Goal: Task Accomplishment & Management: Manage account settings

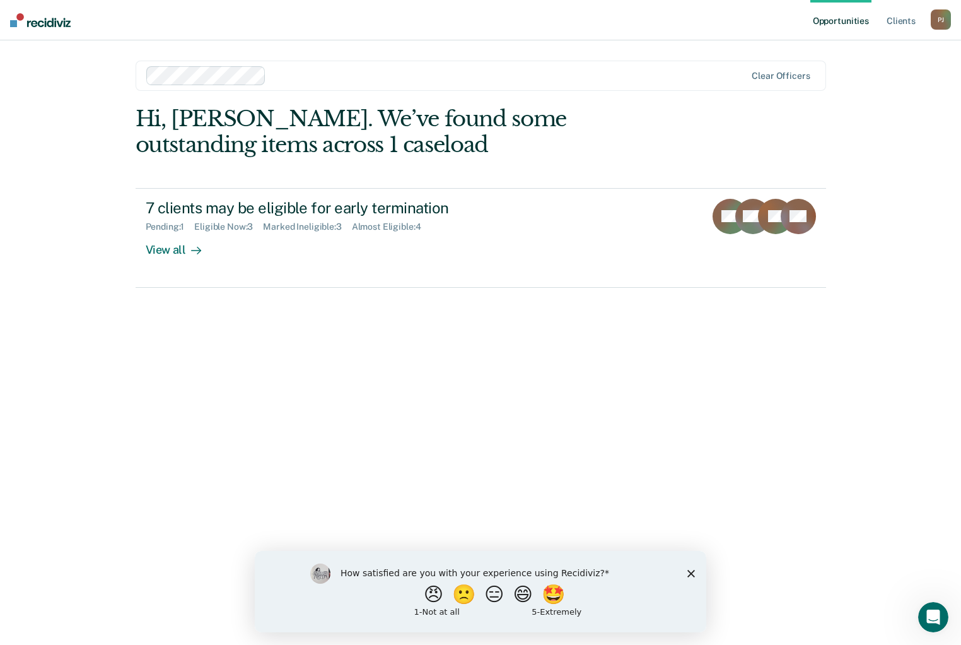
click at [687, 573] on icon "Close survey" at bounding box center [691, 573] width 8 height 8
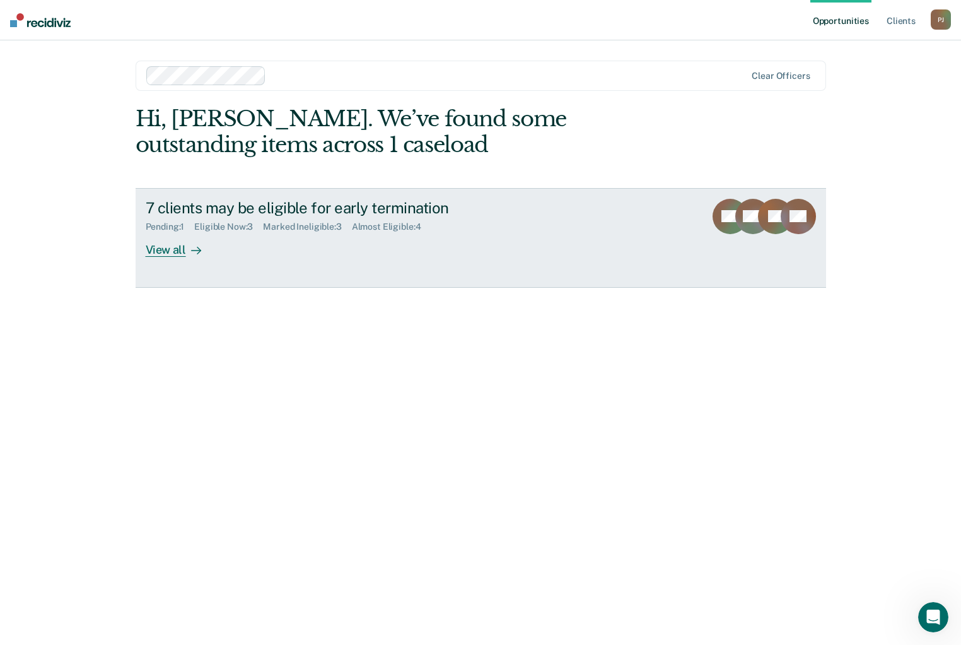
click at [170, 250] on div "View all" at bounding box center [181, 244] width 71 height 25
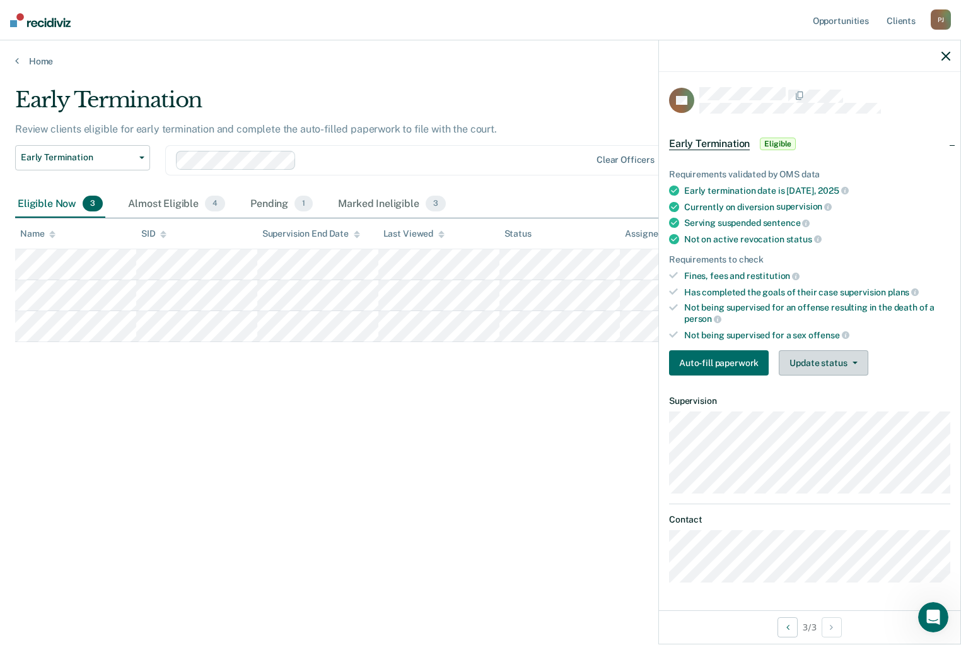
click at [824, 366] on button "Update status" at bounding box center [823, 362] width 89 height 25
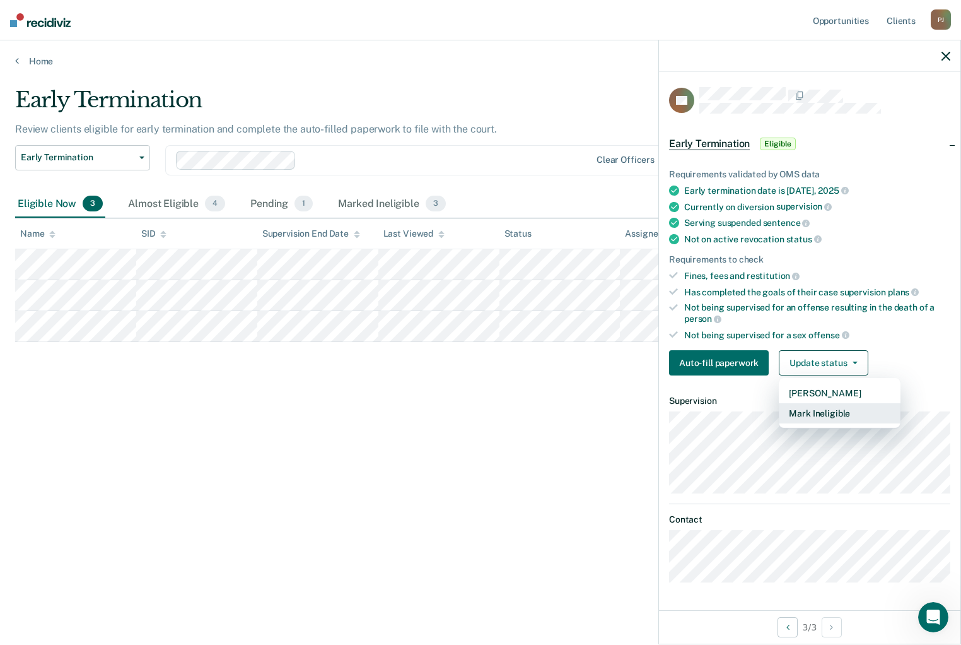
click at [821, 405] on button "Mark Ineligible" at bounding box center [840, 413] width 122 height 20
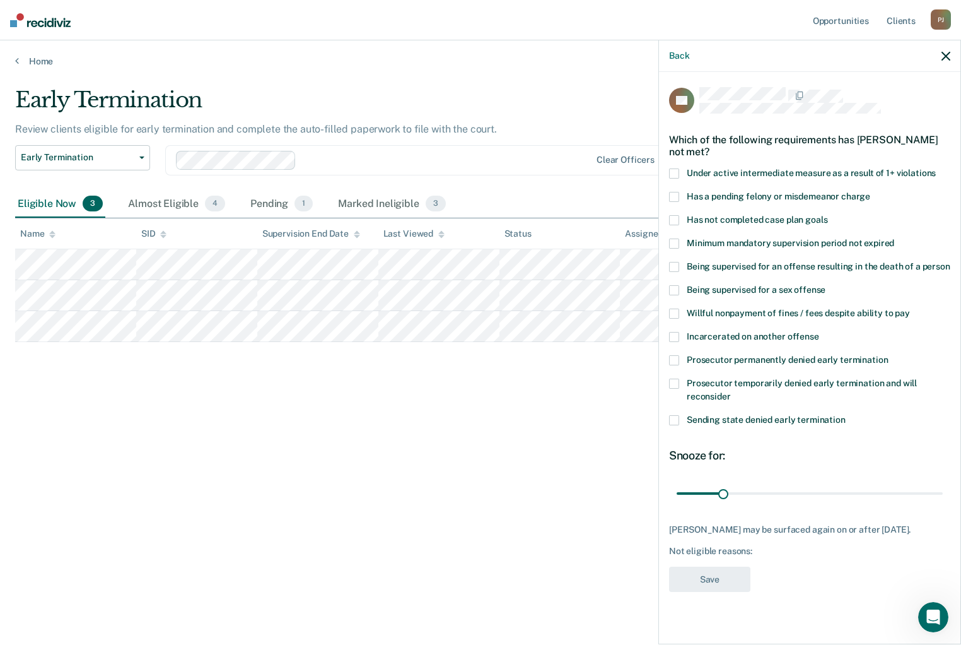
click at [672, 215] on span at bounding box center [674, 220] width 10 height 10
click at [699, 592] on button "Save" at bounding box center [709, 579] width 81 height 26
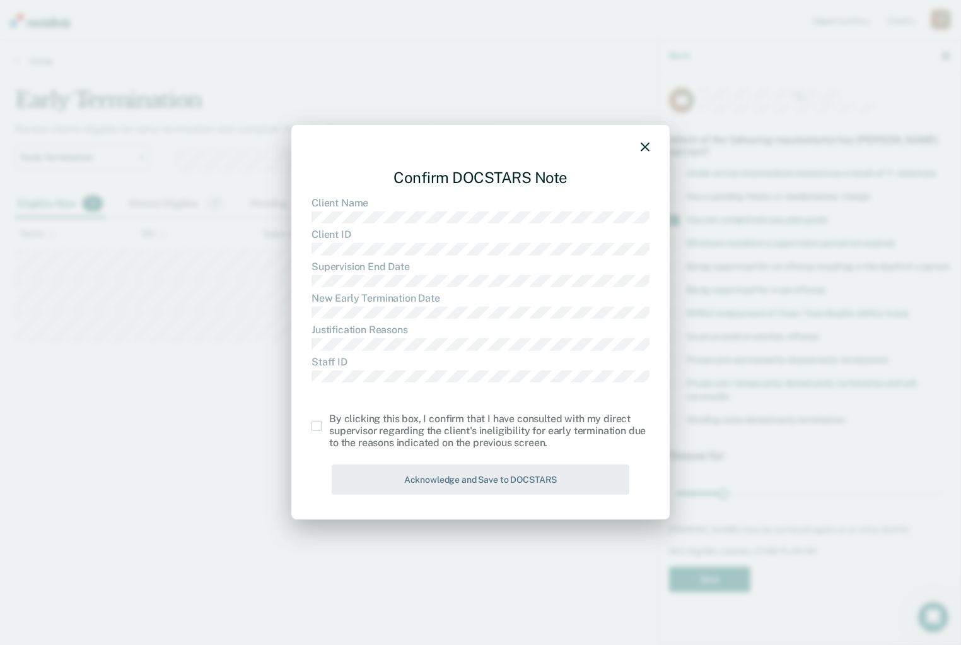
click at [312, 424] on span at bounding box center [317, 426] width 10 height 10
click at [329, 421] on input "checkbox" at bounding box center [329, 421] width 0 height 0
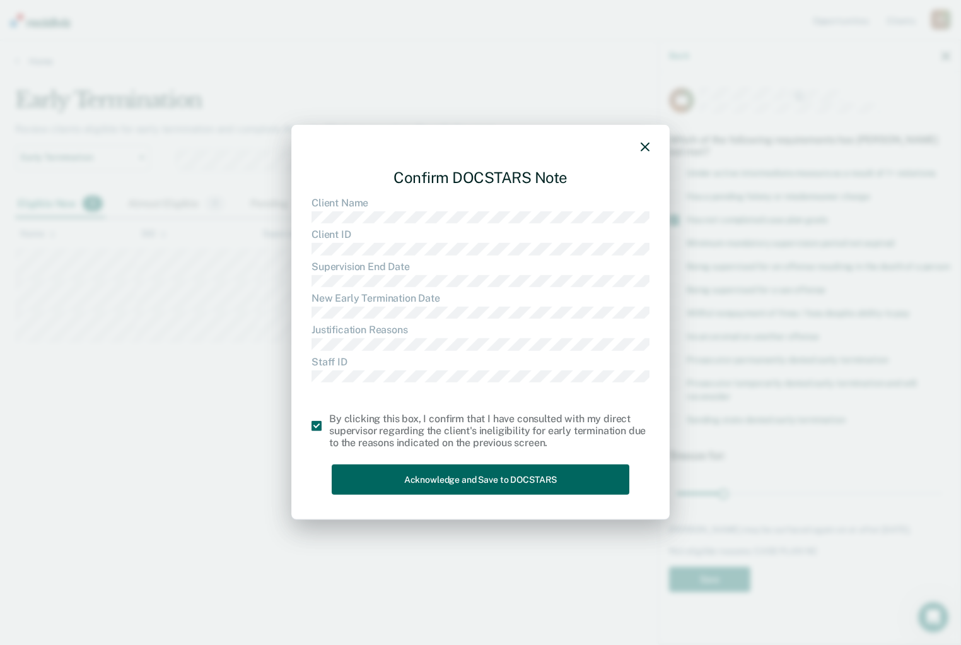
click at [492, 484] on button "Acknowledge and Save to DOCSTARS" at bounding box center [481, 479] width 298 height 31
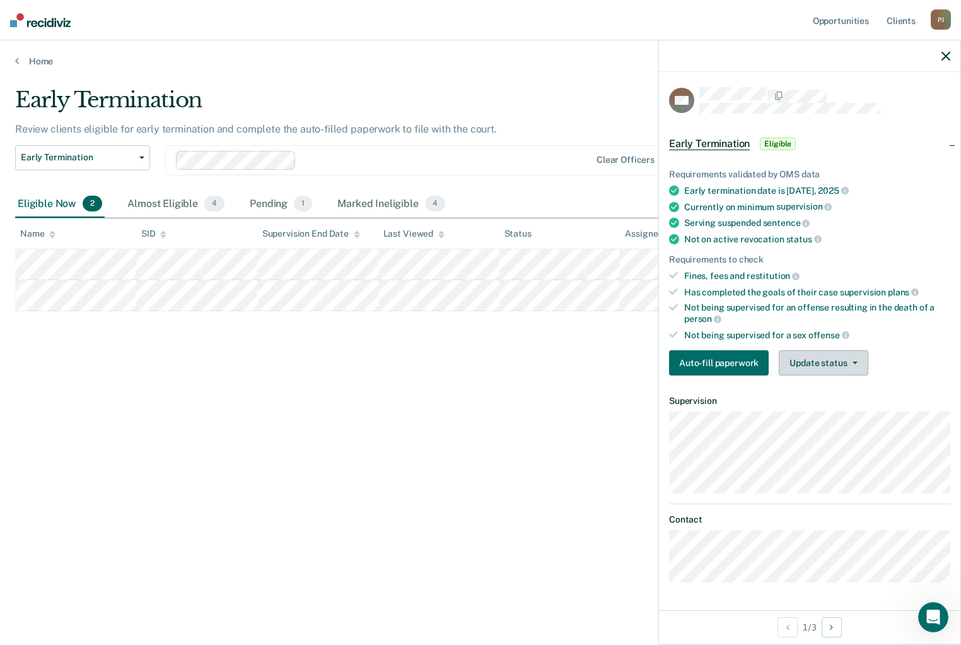
click at [822, 365] on button "Update status" at bounding box center [823, 362] width 89 height 25
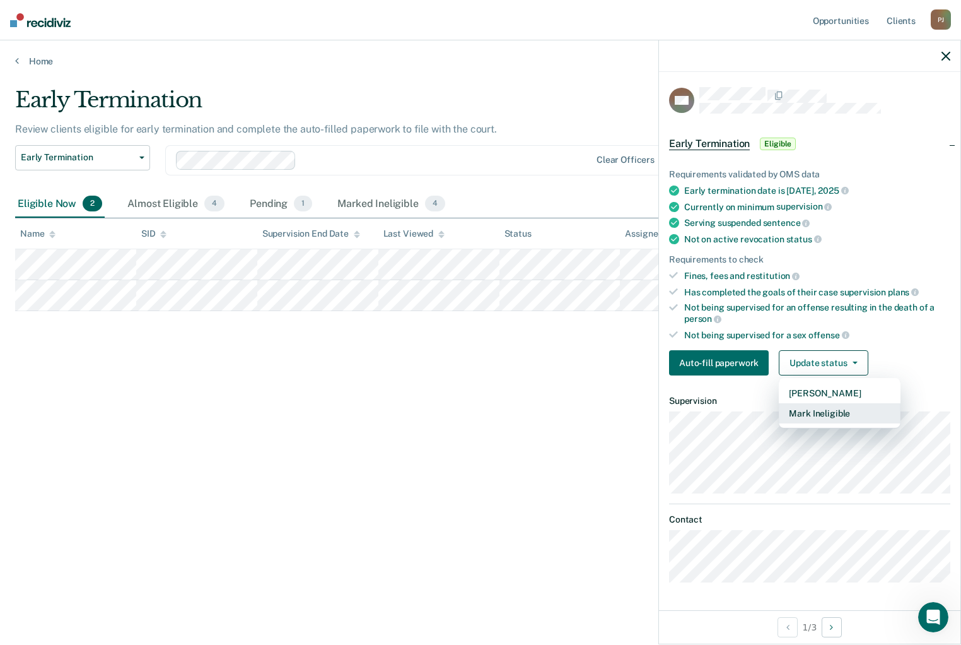
click at [808, 409] on button "Mark Ineligible" at bounding box center [840, 413] width 122 height 20
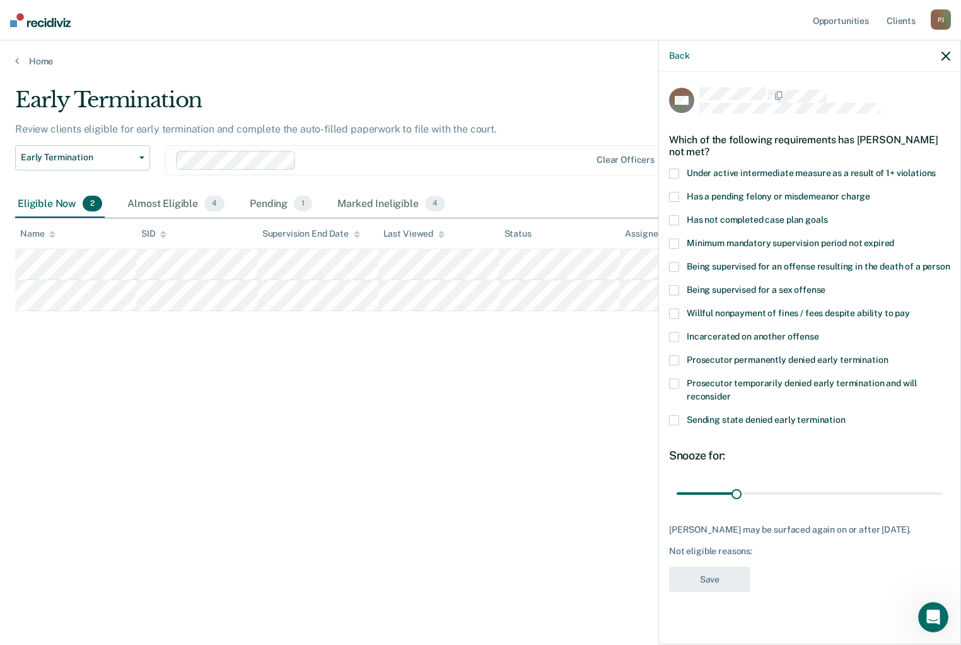
click at [674, 311] on span at bounding box center [674, 313] width 10 height 10
drag, startPoint x: 735, startPoint y: 491, endPoint x: 795, endPoint y: 488, distance: 59.4
type input "61"
click at [795, 488] on input "range" at bounding box center [810, 493] width 266 height 22
click at [720, 580] on button "Save" at bounding box center [709, 579] width 81 height 26
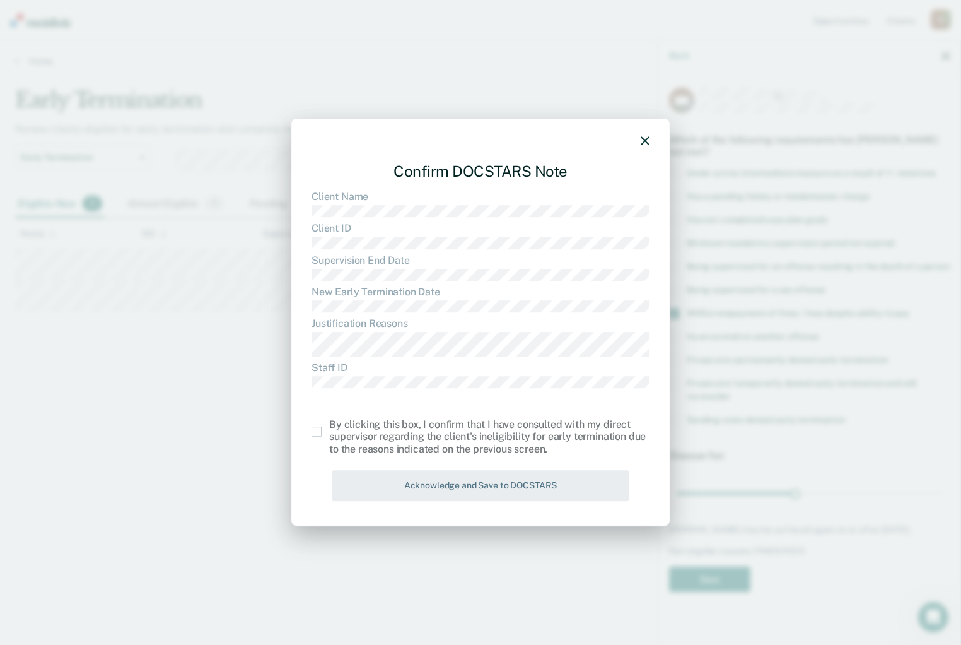
click at [313, 431] on span at bounding box center [317, 431] width 10 height 10
click at [329, 426] on input "checkbox" at bounding box center [329, 426] width 0 height 0
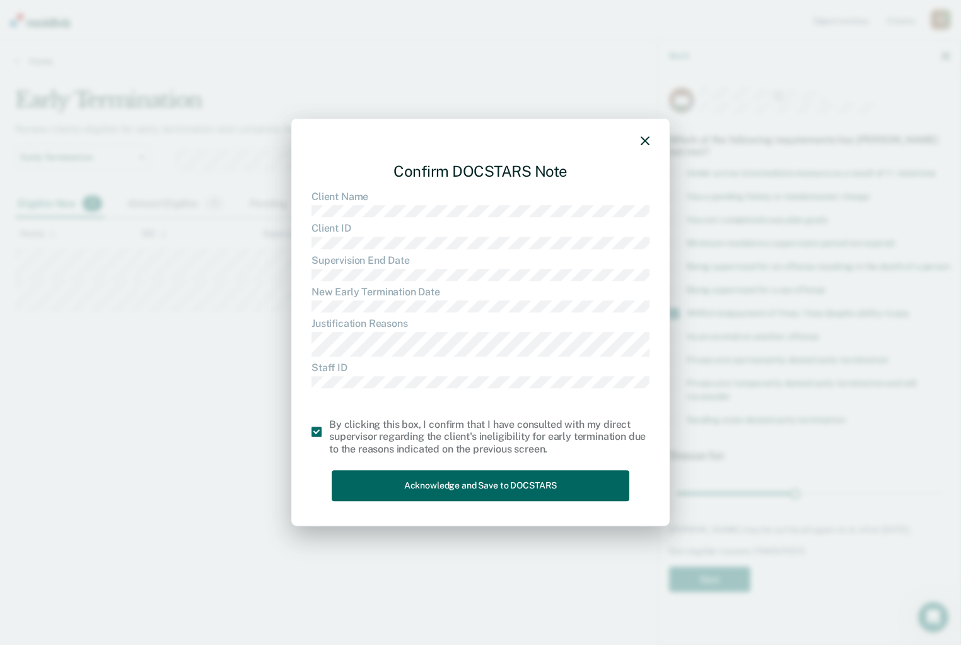
click at [440, 491] on button "Acknowledge and Save to DOCSTARS" at bounding box center [481, 485] width 298 height 31
